Goal: Navigation & Orientation: Go to known website

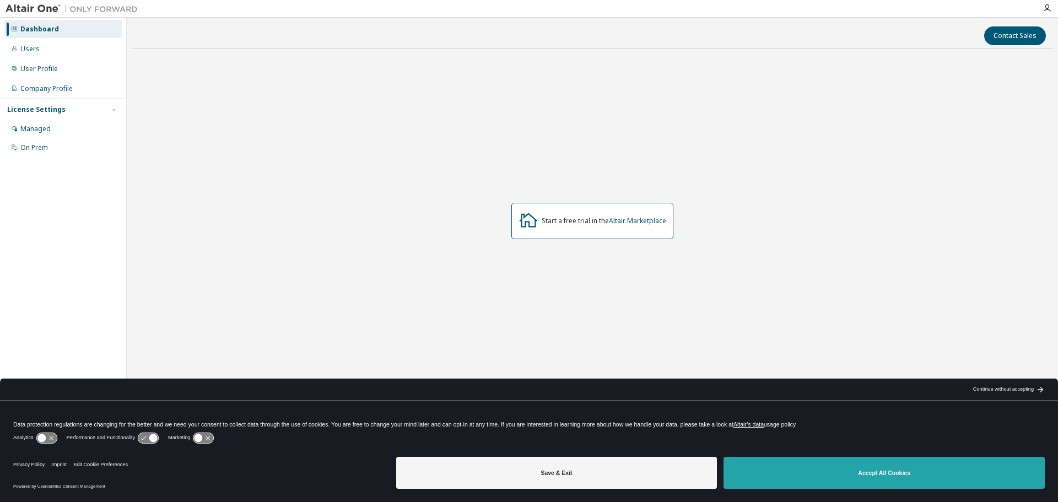
click at [822, 475] on button "Accept All Cookies" at bounding box center [883, 473] width 321 height 32
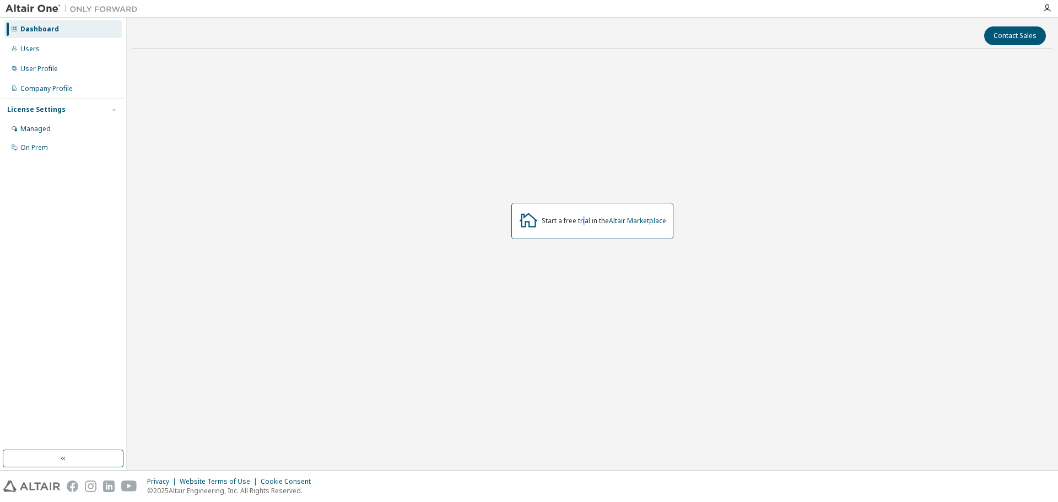
click at [583, 218] on div "Start a free trial in the Altair Marketplace" at bounding box center [603, 220] width 124 height 9
click at [652, 221] on link "Altair Marketplace" at bounding box center [637, 220] width 57 height 9
